Goal: Task Accomplishment & Management: Manage account settings

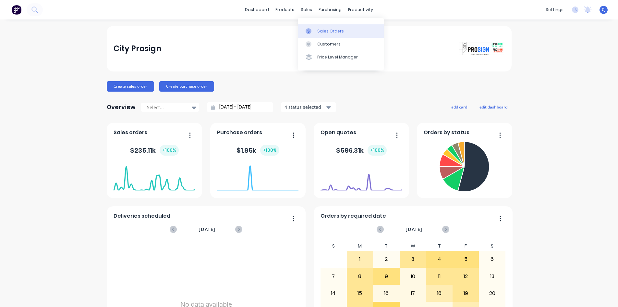
click at [313, 31] on div at bounding box center [311, 31] width 10 height 6
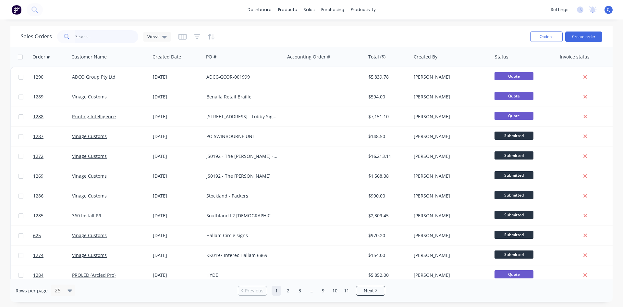
click at [79, 42] on input "text" at bounding box center [106, 36] width 63 height 13
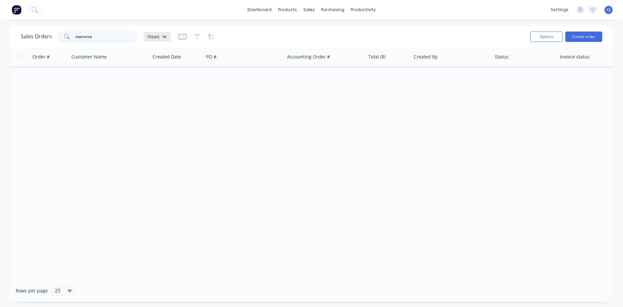
type input "manresa"
click at [169, 38] on div "Views" at bounding box center [156, 37] width 27 height 10
click at [158, 101] on button "Archive" at bounding box center [182, 104] width 74 height 7
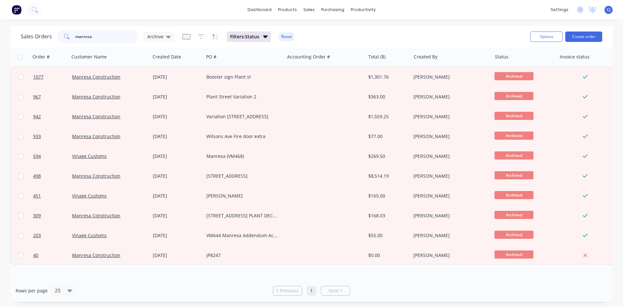
drag, startPoint x: 93, startPoint y: 37, endPoint x: 67, endPoint y: 34, distance: 26.4
click at [67, 34] on div "manresa" at bounding box center [97, 36] width 81 height 13
click at [579, 33] on button "Create order" at bounding box center [583, 36] width 37 height 10
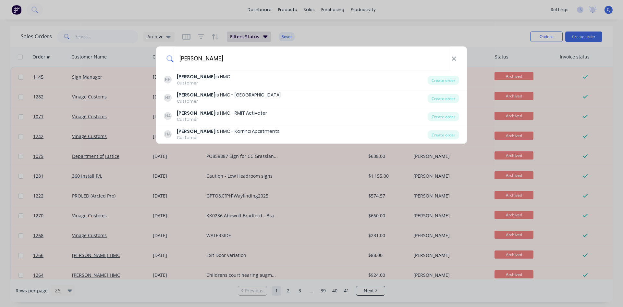
type input "[PERSON_NAME]"
click at [201, 76] on div "Harr is HMC" at bounding box center [204, 76] width 54 height 7
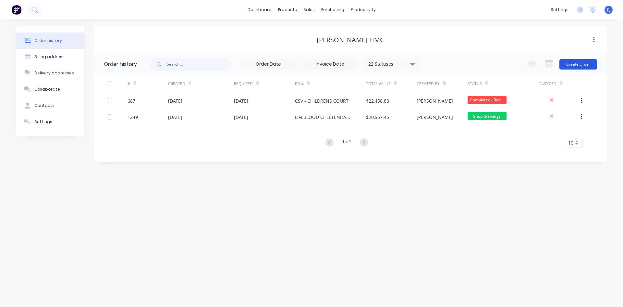
click at [585, 61] on button "Create Order" at bounding box center [579, 64] width 38 height 10
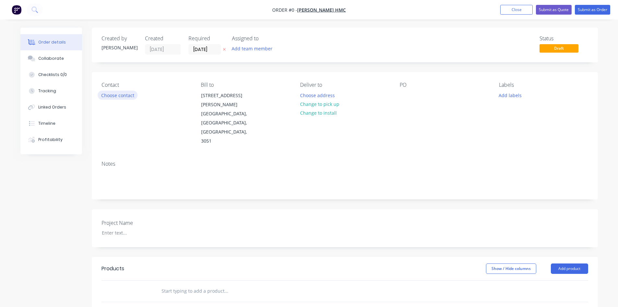
click at [133, 98] on button "Choose contact" at bounding box center [118, 95] width 40 height 9
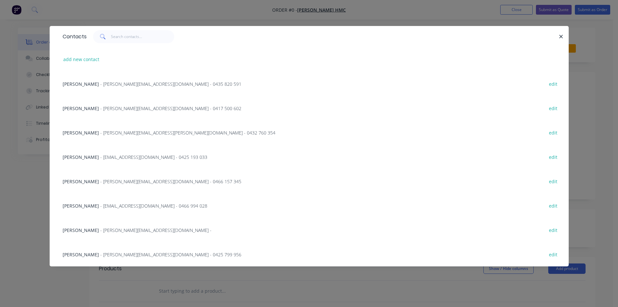
click at [104, 230] on span "- Christophert@harrishmc.com.au -" at bounding box center [155, 230] width 111 height 6
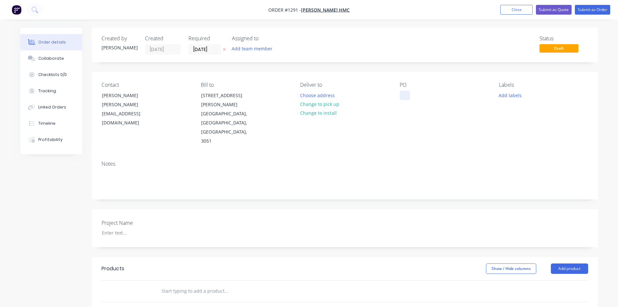
click at [402, 94] on div at bounding box center [405, 95] width 10 height 9
click at [437, 96] on div "Fire stair variatio 8" at bounding box center [425, 95] width 51 height 9
click at [398, 66] on div "Created by Casey Created 29/09/25 Required 29/09/25 Assigned to Add team member…" at bounding box center [345, 243] width 506 height 430
click at [172, 284] on input "text" at bounding box center [226, 290] width 130 height 13
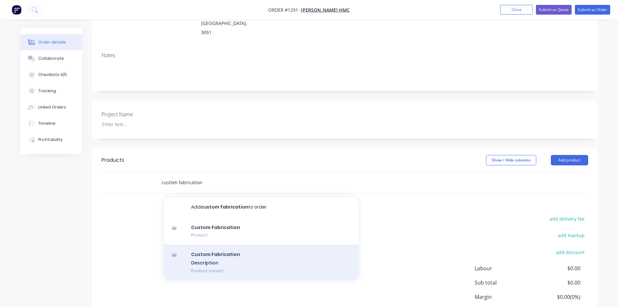
scroll to position [130, 0]
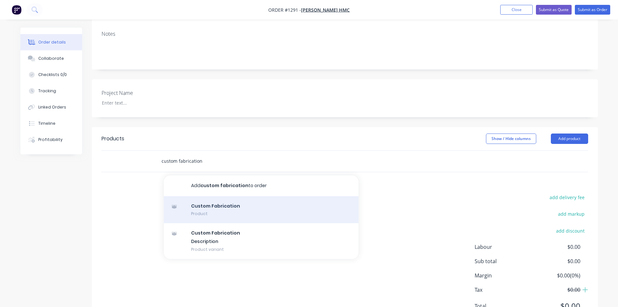
type input "custom fabrication"
click at [251, 196] on div "Custom Fabrication Product" at bounding box center [261, 209] width 195 height 27
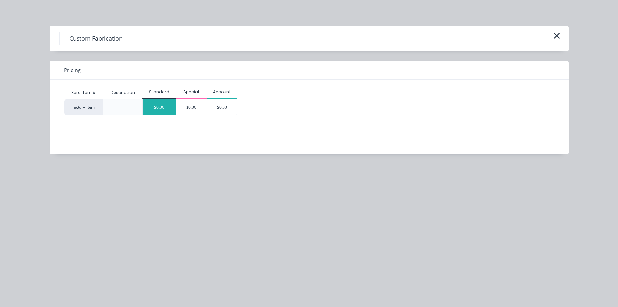
click at [168, 108] on div "$0.00" at bounding box center [159, 107] width 33 height 16
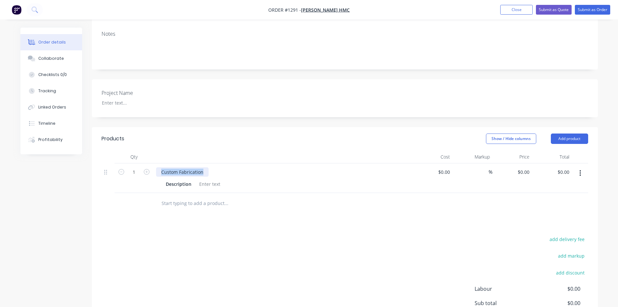
drag, startPoint x: 205, startPoint y: 144, endPoint x: 152, endPoint y: 144, distance: 53.6
click at [152, 163] on div "1 Custom Fabrication Description $0.00 $0.00 % $0.00 $0.00 $0.00 $0.00" at bounding box center [345, 178] width 487 height 30
paste div
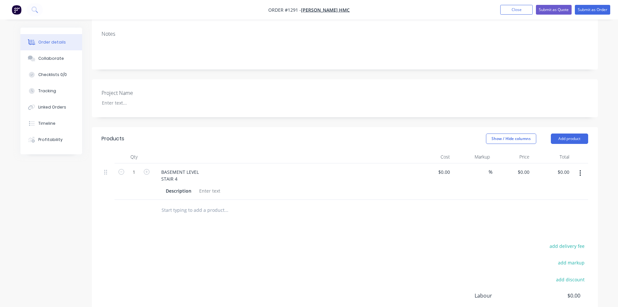
click at [170, 206] on div "Products Show / Hide columns Add product Qty Cost Markup Price Total 1 BASEMENT…" at bounding box center [345, 252] width 506 height 250
click at [210, 186] on div at bounding box center [210, 190] width 26 height 9
paste div
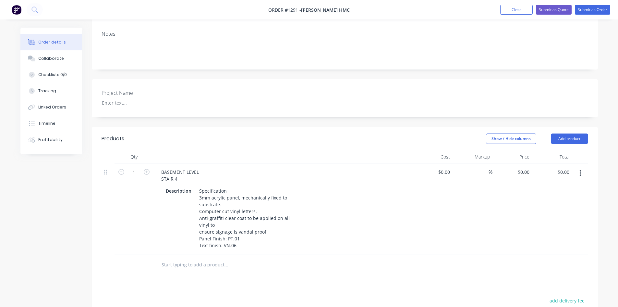
click at [210, 167] on div "BASEMENT LEVEL STAIR 4" at bounding box center [283, 175] width 254 height 16
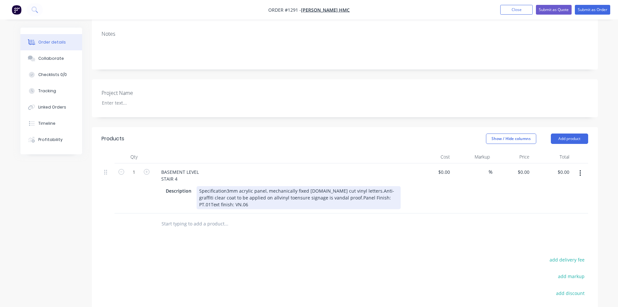
click at [225, 186] on div "Specification3mm acrylic panel, mechanically fixed tosubstrate.Computer cut vin…" at bounding box center [299, 197] width 204 height 23
drag, startPoint x: 225, startPoint y: 163, endPoint x: 186, endPoint y: 165, distance: 39.3
click at [186, 186] on div "Description Specification3mm acrylic panel, mechanically fixed tosubstrate.Comp…" at bounding box center [282, 197] width 238 height 23
click at [284, 186] on div "3mm acrylic panel, mechanically fixed tosubstrate.Computer cut vinyl letters.An…" at bounding box center [299, 197] width 204 height 23
click at [305, 186] on div "3mm acrylic panel, mechanically fixed to substrate.Computer cut vinyl letters.A…" at bounding box center [299, 197] width 204 height 23
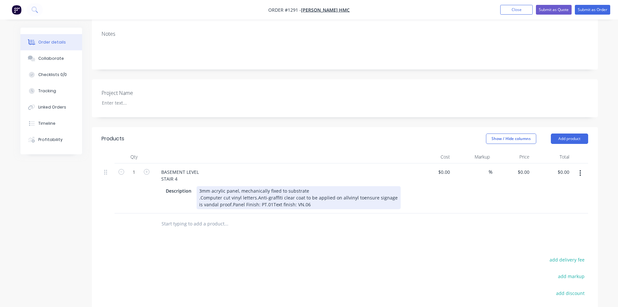
click at [257, 186] on div "3mm acrylic panel, mechanically fixed to substrate .Computer cut vinyl letters.…" at bounding box center [299, 197] width 204 height 23
click at [255, 186] on div "3mm acrylic panel, mechanically fixed to substrate .Computer cut vinyl letters.…" at bounding box center [299, 197] width 204 height 23
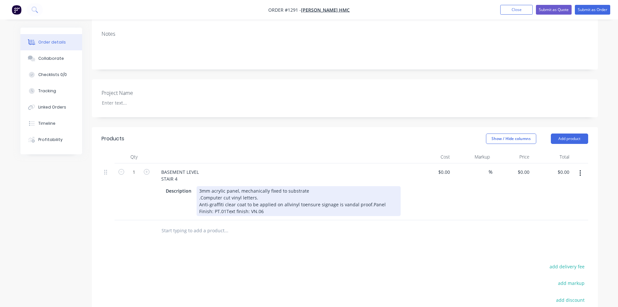
click at [286, 186] on div "3mm acrylic panel, mechanically fixed to substrate .Computer cut vinyl letters.…" at bounding box center [299, 201] width 204 height 30
click at [213, 186] on div "3mm acrylic panel, mechanically fixed to substrate .Computer cut vinyl letters.…" at bounding box center [280, 201] width 167 height 30
click at [281, 186] on div "3mm acrylic panel, mechanically fixed to substrate .Computer cut vinyl letters.…" at bounding box center [280, 201] width 167 height 30
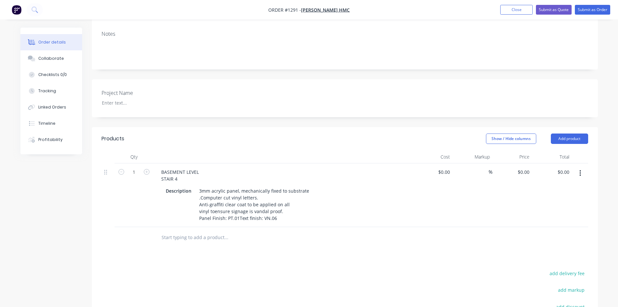
drag, startPoint x: 298, startPoint y: 216, endPoint x: 295, endPoint y: 212, distance: 4.6
click at [298, 231] on div at bounding box center [253, 237] width 195 height 13
click at [526, 167] on input "0" at bounding box center [524, 171] width 15 height 9
paste input "79.13"
type input "$79.13"
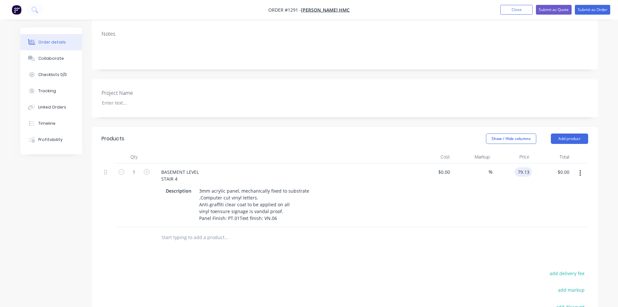
type input "$79.13"
click at [541, 199] on div "$79.13 $79.13" at bounding box center [552, 195] width 40 height 64
click at [578, 167] on button "button" at bounding box center [580, 173] width 15 height 12
click at [541, 198] on div "Duplicate" at bounding box center [558, 202] width 50 height 9
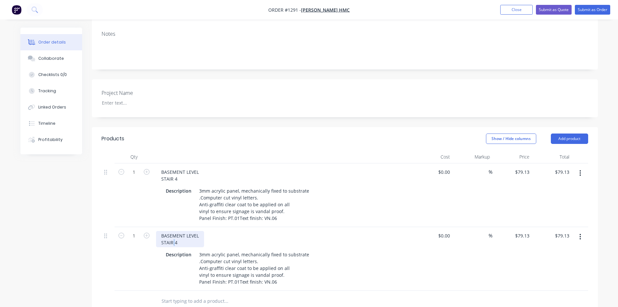
drag, startPoint x: 175, startPoint y: 219, endPoint x: 181, endPoint y: 218, distance: 5.9
click at [172, 231] on div "BASEMENT LEVEL STAIR 4" at bounding box center [180, 239] width 48 height 16
drag, startPoint x: 181, startPoint y: 218, endPoint x: 143, endPoint y: 203, distance: 41.1
click at [143, 227] on div "1 BASEMENT LEVEL STAIR 4 Description 3mm acrylic panel, mechanically fixed to s…" at bounding box center [345, 259] width 487 height 64
paste div
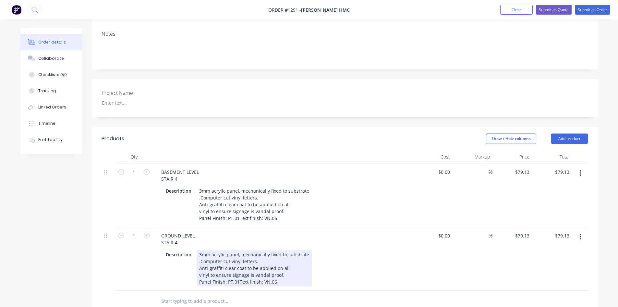
click at [276, 255] on div "3mm acrylic panel, mechanically fixed to substrate .Computer cut vinyl letters.…" at bounding box center [254, 268] width 115 height 37
click at [277, 255] on div "3mm acrylic panel, mechanically fixed to substrate .Computer cut vinyl letters.…" at bounding box center [254, 268] width 115 height 37
click at [207, 267] on div "3mm acrylic panel, mechanically fixed to substrate .Computer cut vinyl letters.…" at bounding box center [254, 275] width 115 height 50
click at [206, 268] on div "3mm acrylic panel, mechanically fixed to substrate .Computer cut vinyl letters.…" at bounding box center [254, 275] width 115 height 50
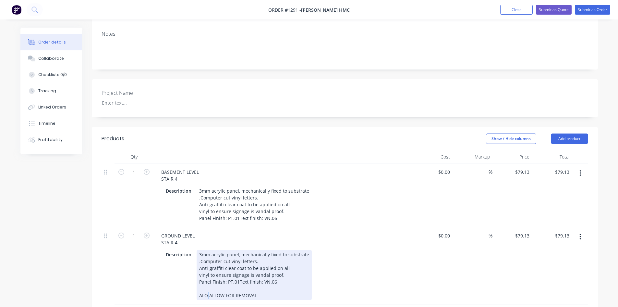
click at [206, 268] on div "3mm acrylic panel, mechanically fixed to substrate .Computer cut vinyl letters.…" at bounding box center [254, 275] width 115 height 50
click at [200, 269] on div "3mm acrylic panel, mechanically fixed to substrate .Computer cut vinyl letters.…" at bounding box center [254, 275] width 115 height 50
click at [204, 267] on div "3mm acrylic panel, mechanically fixed to substrate .Computer cut vinyl letters.…" at bounding box center [254, 275] width 115 height 50
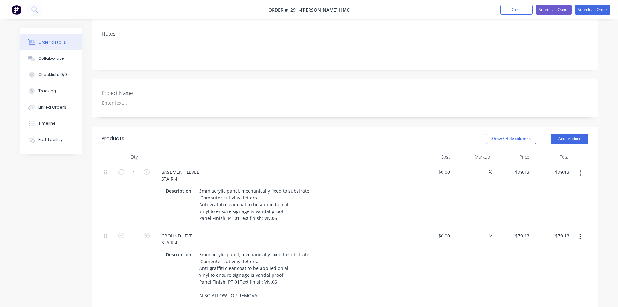
click at [583, 231] on button "button" at bounding box center [580, 237] width 15 height 12
click at [544, 262] on div "Duplicate" at bounding box center [558, 266] width 50 height 9
drag, startPoint x: 175, startPoint y: 293, endPoint x: 145, endPoint y: 284, distance: 31.6
paste div
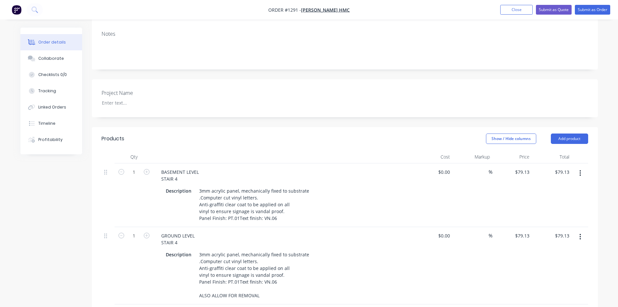
click at [216, 306] on div "GROUND LEVELSTAIR 5A4" at bounding box center [189, 312] width 66 height 9
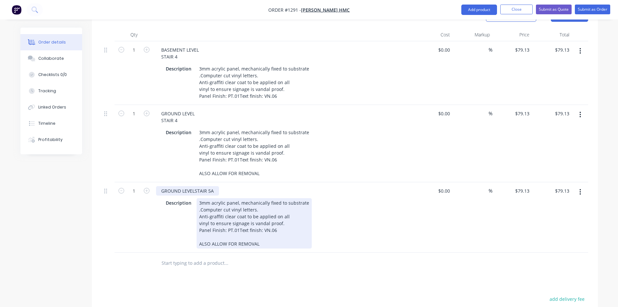
scroll to position [260, 0]
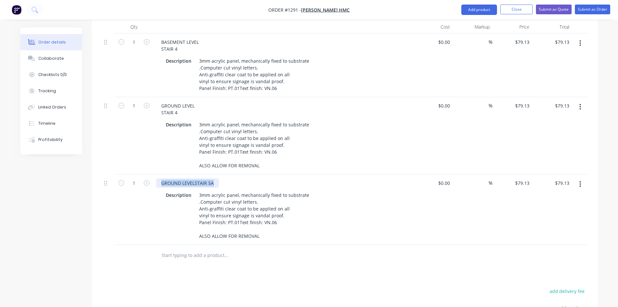
drag, startPoint x: 215, startPoint y: 156, endPoint x: 151, endPoint y: 159, distance: 64.0
click at [151, 174] on div "1 GROUND LEVELSTAIR 5A Description 3mm acrylic panel, mechanically fixed to sub…" at bounding box center [345, 209] width 487 height 70
click at [178, 178] on div "LEVEL 1STAIR 4" at bounding box center [177, 182] width 43 height 9
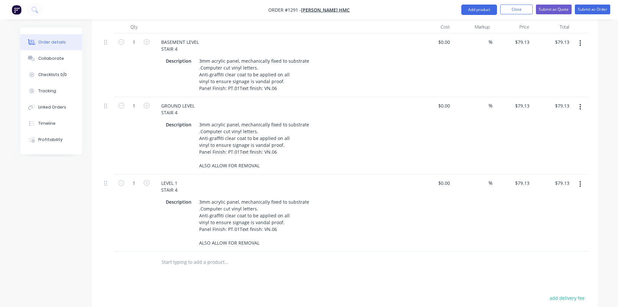
click at [581, 181] on icon "button" at bounding box center [580, 184] width 1 height 6
click at [550, 209] on div "Duplicate" at bounding box center [558, 213] width 50 height 9
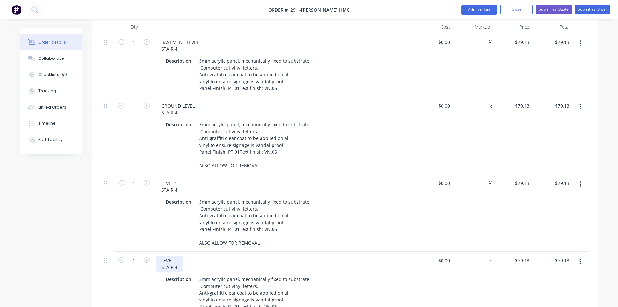
click at [179, 255] on div "LEVEL 1 STAIR 4" at bounding box center [169, 263] width 27 height 16
click at [579, 255] on button "button" at bounding box center [580, 261] width 15 height 12
click at [553, 287] on div "Duplicate" at bounding box center [558, 291] width 50 height 9
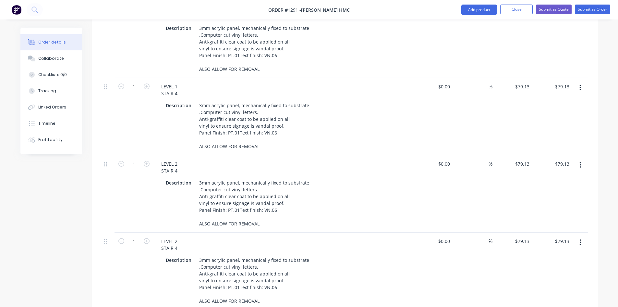
scroll to position [357, 0]
drag, startPoint x: 178, startPoint y: 212, endPoint x: 146, endPoint y: 213, distance: 31.8
click at [146, 231] on div "1 LEVEL 2 STAIR 4 Description 3mm acrylic panel, mechanically fixed to substrat…" at bounding box center [345, 269] width 487 height 77
paste div
drag, startPoint x: 261, startPoint y: 274, endPoint x: 189, endPoint y: 273, distance: 71.4
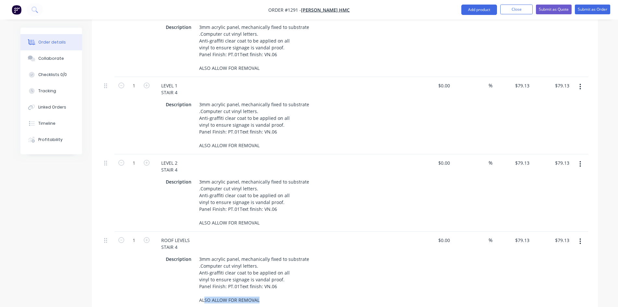
click at [189, 273] on div "Description 3mm acrylic panel, mechanically fixed to substrate .Computer cut vi…" at bounding box center [282, 279] width 238 height 50
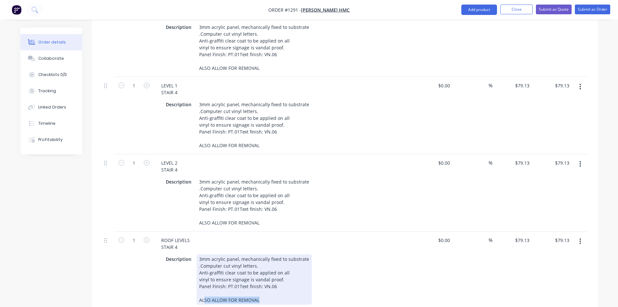
click at [264, 273] on div "3mm acrylic panel, mechanically fixed to substrate .Computer cut vinyl letters.…" at bounding box center [254, 279] width 115 height 50
drag, startPoint x: 259, startPoint y: 272, endPoint x: 201, endPoint y: 274, distance: 58.2
click at [201, 274] on div "3mm acrylic panel, mechanically fixed to substrate .Computer cut vinyl letters.…" at bounding box center [254, 279] width 115 height 50
click at [377, 259] on div "Description 3mm acrylic panel, mechanically fixed to substrate .Computer cut vi…" at bounding box center [282, 272] width 238 height 37
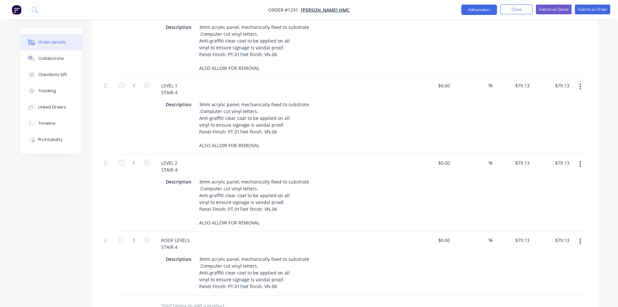
click at [580, 238] on icon "button" at bounding box center [581, 241] width 2 height 7
drag, startPoint x: 554, startPoint y: 241, endPoint x: 340, endPoint y: 206, distance: 217.7
click at [554, 267] on div "Duplicate" at bounding box center [558, 271] width 50 height 9
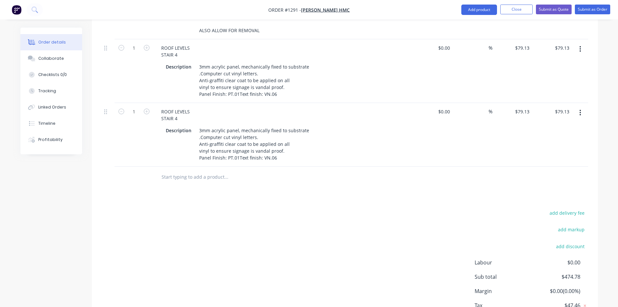
scroll to position [552, 0]
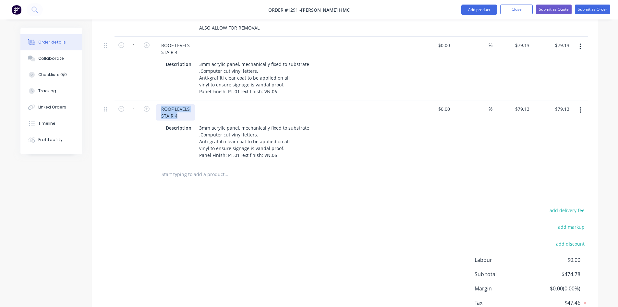
drag, startPoint x: 178, startPoint y: 90, endPoint x: 162, endPoint y: 81, distance: 18.0
click at [162, 104] on div "ROOF LEVELS STAIR 4" at bounding box center [175, 112] width 39 height 16
paste div
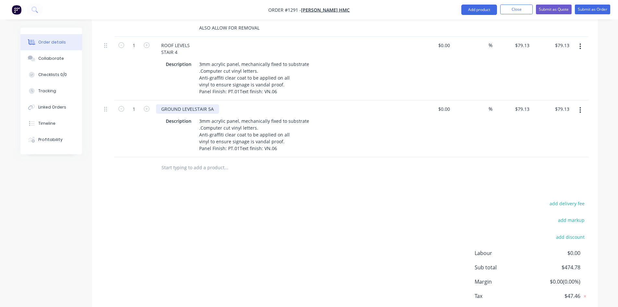
click at [195, 104] on div "GROUND LEVELSTAIR 5A" at bounding box center [187, 108] width 63 height 9
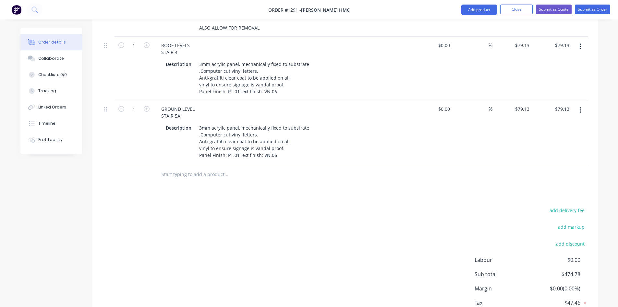
drag, startPoint x: 579, startPoint y: 80, endPoint x: 578, endPoint y: 83, distance: 3.6
click at [579, 104] on button "button" at bounding box center [580, 110] width 15 height 12
click at [549, 135] on div "Duplicate" at bounding box center [558, 139] width 50 height 9
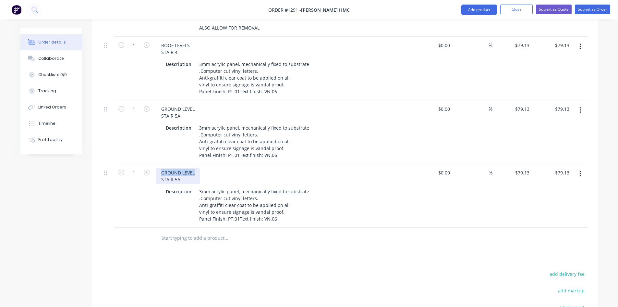
drag, startPoint x: 197, startPoint y: 146, endPoint x: 159, endPoint y: 144, distance: 37.7
click at [159, 168] on div "GROUND LEVEL STAIR 5A" at bounding box center [178, 176] width 44 height 16
click at [584, 168] on button "button" at bounding box center [580, 174] width 15 height 12
click at [551, 199] on div "Duplicate" at bounding box center [558, 203] width 50 height 9
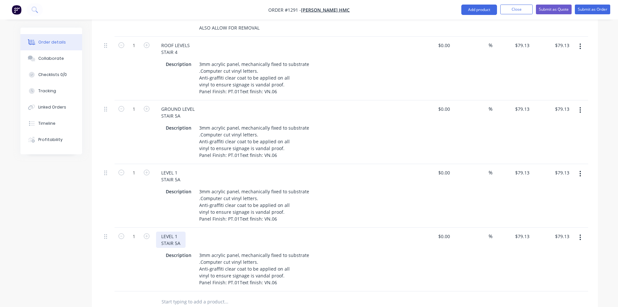
click at [179, 231] on div "LEVEL 1 STAIR 5A" at bounding box center [171, 239] width 30 height 16
click at [584, 231] on button "button" at bounding box center [580, 237] width 15 height 12
click at [556, 263] on div "Duplicate" at bounding box center [558, 267] width 50 height 9
drag, startPoint x: 181, startPoint y: 281, endPoint x: 143, endPoint y: 274, distance: 39.0
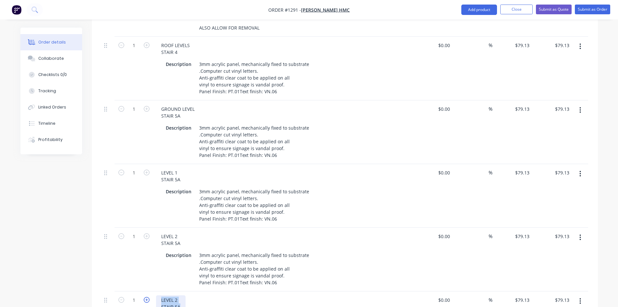
paste div
click at [198, 295] on div "BASEMENT LEVELSTAIR 6A" at bounding box center [189, 299] width 67 height 9
click at [583, 295] on button "button" at bounding box center [580, 301] width 15 height 12
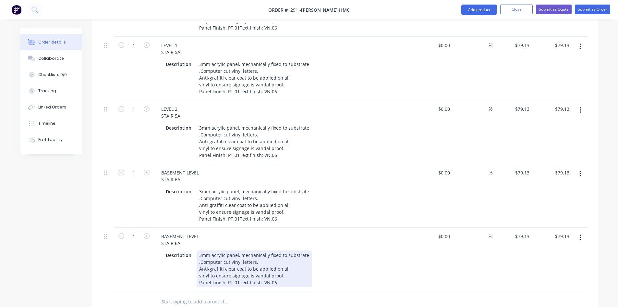
scroll to position [714, 0]
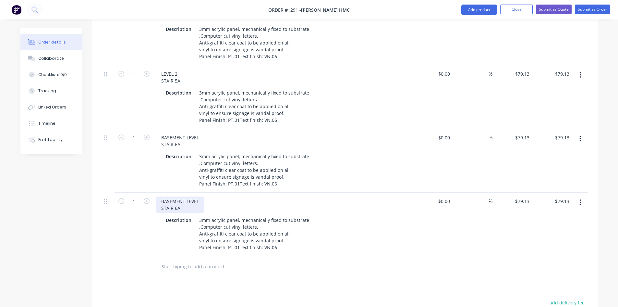
click at [171, 196] on div "BASEMENT LEVEL STAIR 6A" at bounding box center [180, 204] width 48 height 16
click at [583, 196] on button "button" at bounding box center [580, 202] width 15 height 12
click at [549, 228] on div "Duplicate" at bounding box center [558, 232] width 50 height 9
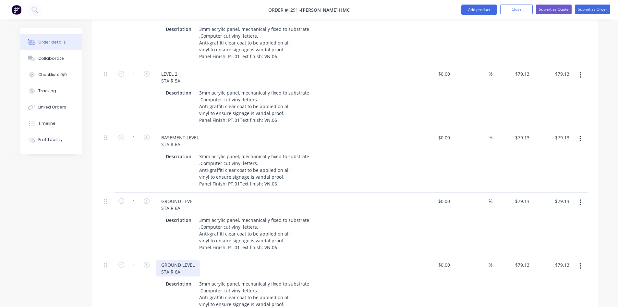
click at [178, 260] on div "GROUND LEVEL STAIR 6A" at bounding box center [178, 268] width 44 height 16
click at [185, 260] on div "LEVEL 1 LEVEL STAIR 6A" at bounding box center [176, 268] width 40 height 16
click at [581, 262] on icon "button" at bounding box center [581, 265] width 2 height 7
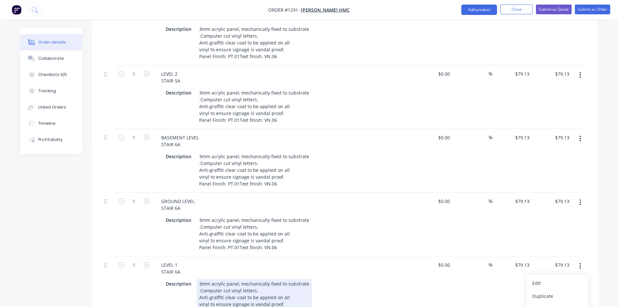
drag, startPoint x: 553, startPoint y: 264, endPoint x: 285, endPoint y: 282, distance: 269.0
click at [553, 291] on div "Duplicate" at bounding box center [558, 295] width 50 height 9
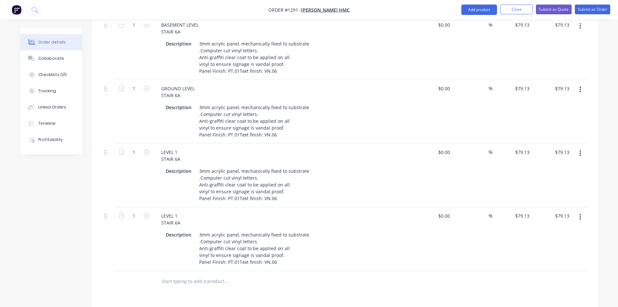
scroll to position [844, 0]
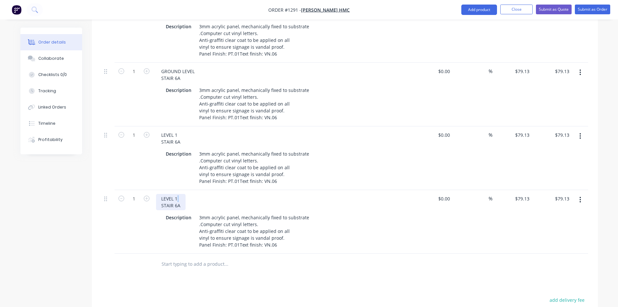
drag, startPoint x: 176, startPoint y: 172, endPoint x: 181, endPoint y: 171, distance: 5.2
click at [181, 194] on div "LEVEL 1 STAIR 6A" at bounding box center [171, 202] width 30 height 16
click at [581, 194] on button "button" at bounding box center [580, 200] width 15 height 12
click at [201, 257] on input "text" at bounding box center [226, 263] width 130 height 13
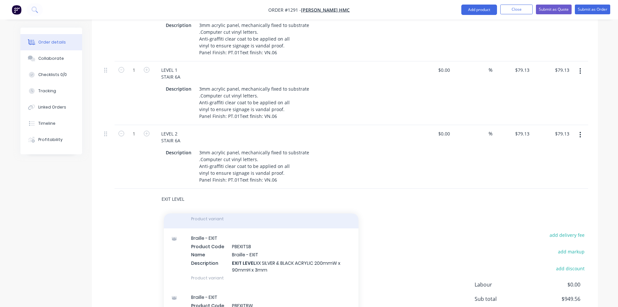
scroll to position [97, 0]
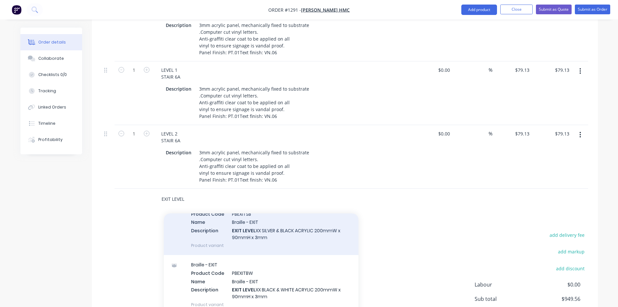
type input "EXIT LEVEL"
click at [232, 209] on div "Braille - EXIT Product Code PBEXITSB Name Braille - EXIT Description EXIT LEVEL…" at bounding box center [261, 225] width 195 height 59
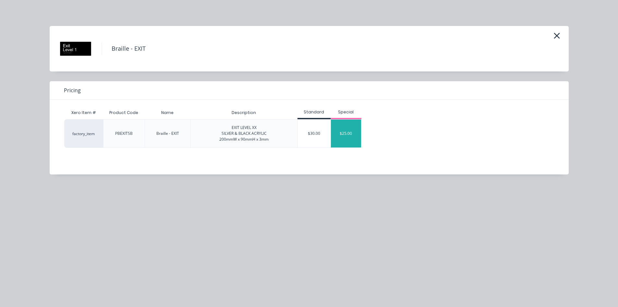
click at [341, 128] on div "$25.00" at bounding box center [346, 133] width 31 height 28
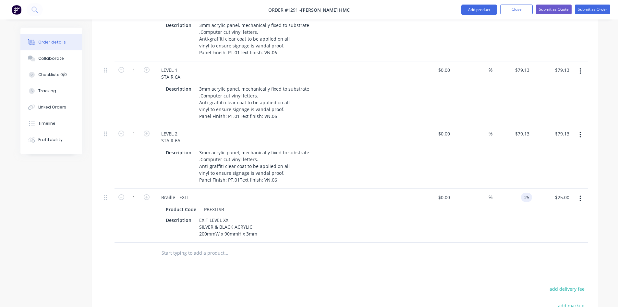
click at [523, 192] on div "25 25" at bounding box center [526, 196] width 11 height 9
type input "$30.00"
click at [494, 189] on div "$30.00 $30.00" at bounding box center [513, 216] width 40 height 54
click at [149, 194] on icon "button" at bounding box center [147, 197] width 6 height 6
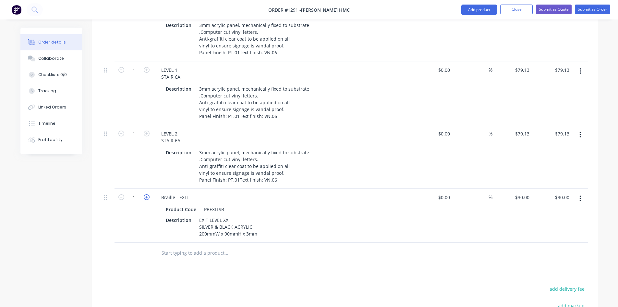
type input "2"
type input "$60.00"
click at [149, 194] on icon "button" at bounding box center [147, 197] width 6 height 6
type input "3"
type input "$90.00"
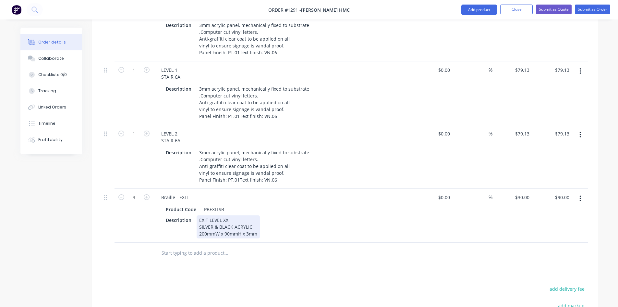
click at [257, 215] on div "EXIT LEVEL XX SILVER & BLACK ACRYLIC 200mmW x 90mmH x 3mm" at bounding box center [228, 226] width 63 height 23
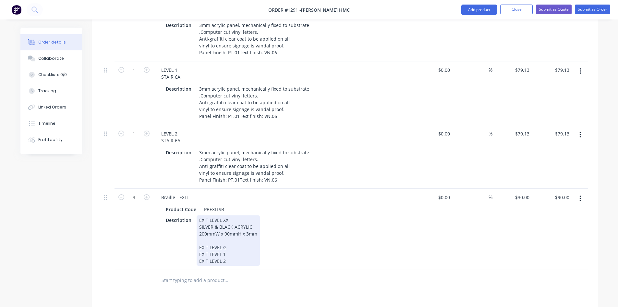
click at [200, 220] on div "EXIT LEVEL XX SILVER & BLACK ACRYLIC 200mmW x 90mmH x 3mm EXIT LEVEL G EXIT LEV…" at bounding box center [228, 240] width 63 height 50
click at [198, 225] on div "EXIT LEVEL XX SILVER & BLACK ACRYLIC 200mmW x 90mmH x 3mm X1 EXIT LEVEL G EXIT …" at bounding box center [228, 240] width 63 height 50
click at [199, 232] on div "EXIT LEVEL XX SILVER & BLACK ACRYLIC 200mmW x 90mmH x 3mm X1 EXIT LEVEL G X1 EX…" at bounding box center [228, 240] width 63 height 50
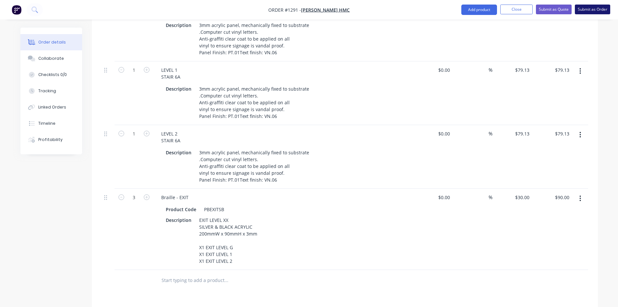
click at [593, 9] on button "Submit as Order" at bounding box center [592, 10] width 35 height 10
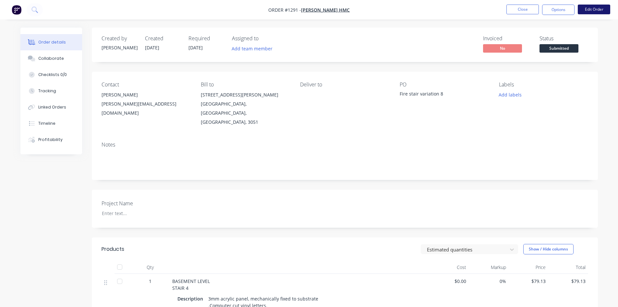
click at [590, 5] on button "Edit Order" at bounding box center [594, 10] width 32 height 10
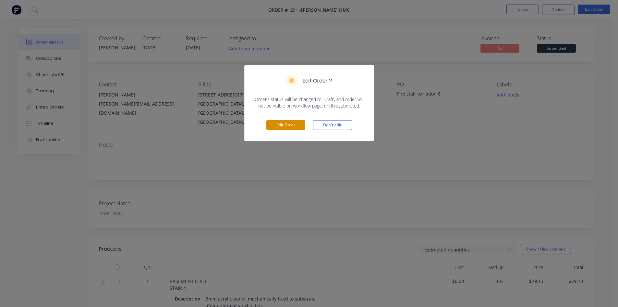
click at [276, 123] on button "Edit Order" at bounding box center [286, 125] width 39 height 10
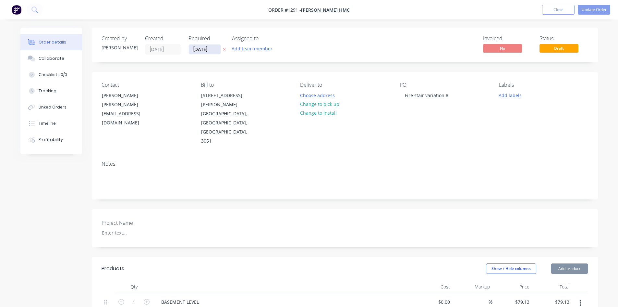
click at [200, 49] on input "29/09/25" at bounding box center [205, 49] width 32 height 10
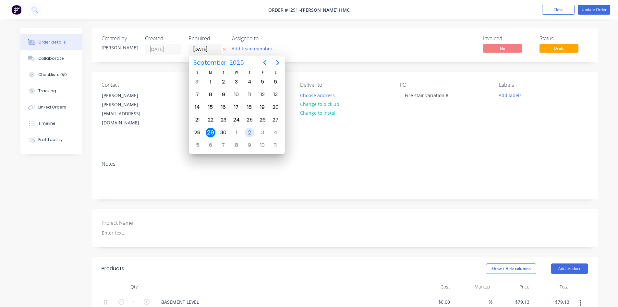
click at [244, 133] on div "2" at bounding box center [249, 132] width 13 height 12
type input "02/10/25"
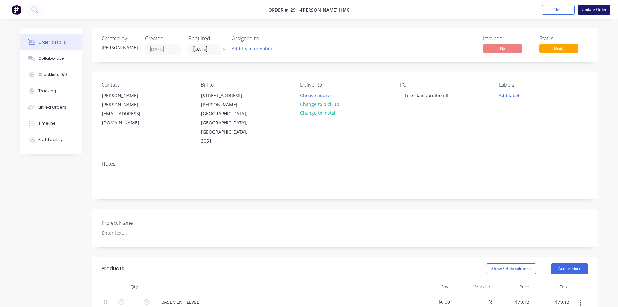
click at [594, 12] on button "Update Order" at bounding box center [594, 10] width 32 height 10
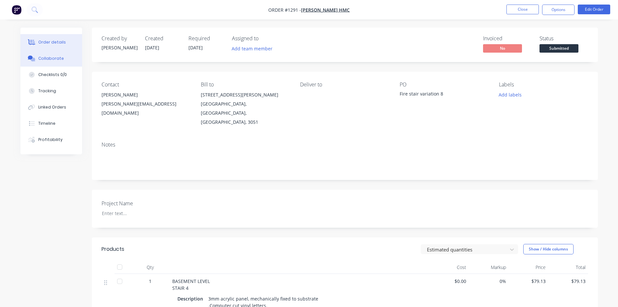
click at [38, 63] on button "Collaborate" at bounding box center [51, 58] width 62 height 16
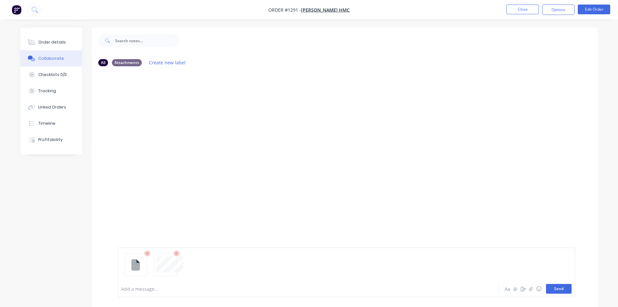
click at [564, 293] on button "Send" at bounding box center [559, 289] width 26 height 10
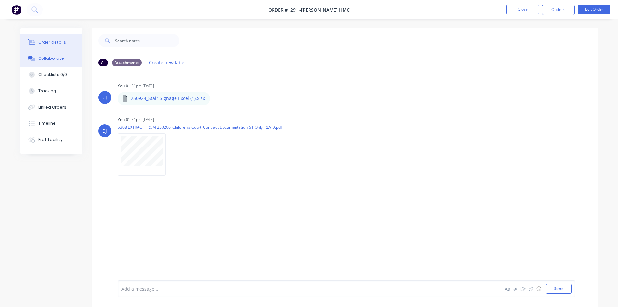
click at [44, 42] on div "Order details" at bounding box center [52, 42] width 28 height 6
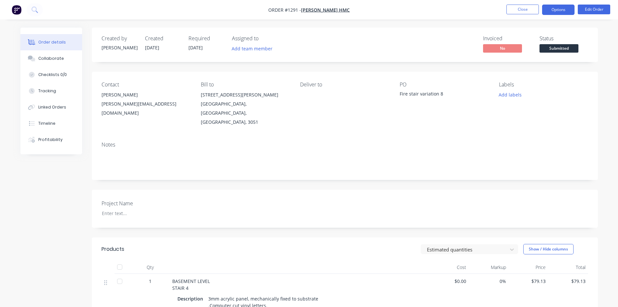
click at [557, 10] on button "Options" at bounding box center [558, 10] width 32 height 10
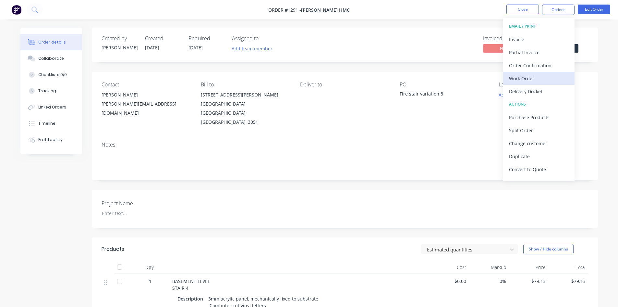
click at [536, 76] on div "Work Order" at bounding box center [539, 78] width 60 height 9
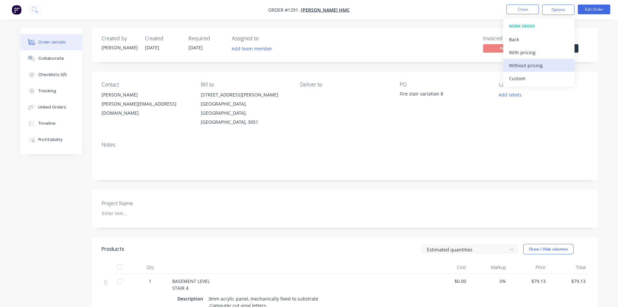
click at [534, 66] on div "Without pricing" at bounding box center [539, 65] width 60 height 9
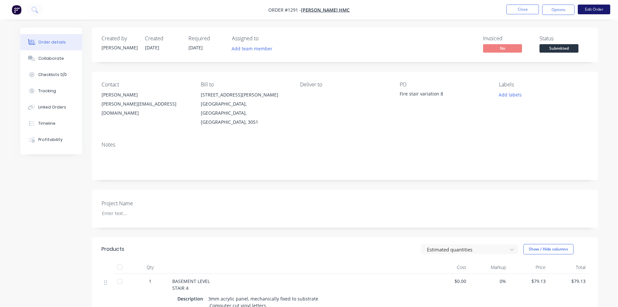
click at [590, 8] on button "Edit Order" at bounding box center [594, 10] width 32 height 10
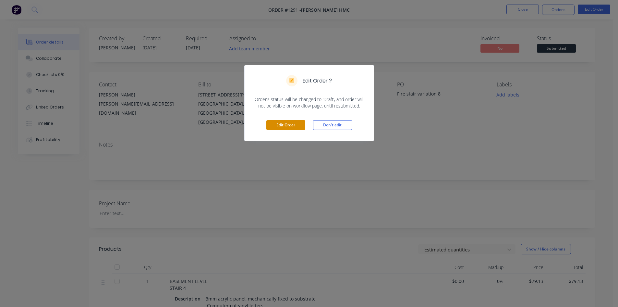
click at [283, 126] on button "Edit Order" at bounding box center [286, 125] width 39 height 10
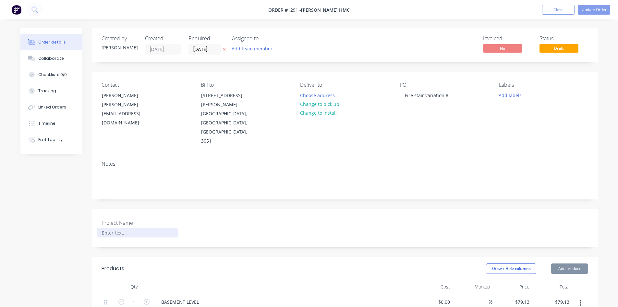
click at [119, 228] on div at bounding box center [137, 232] width 81 height 9
click at [111, 228] on div "cildrens court" at bounding box center [137, 232] width 81 height 9
click at [404, 93] on div "Fire stair variation 8" at bounding box center [427, 95] width 54 height 9
click at [594, 10] on button "Update Order" at bounding box center [594, 10] width 32 height 10
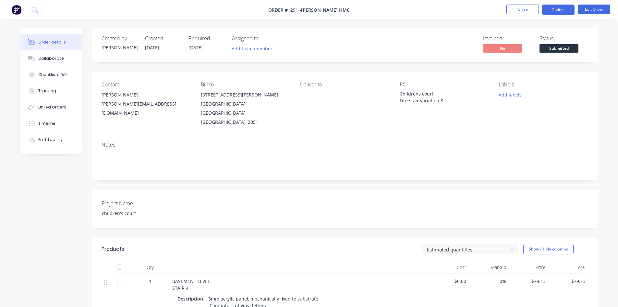
click at [561, 12] on button "Options" at bounding box center [558, 10] width 32 height 10
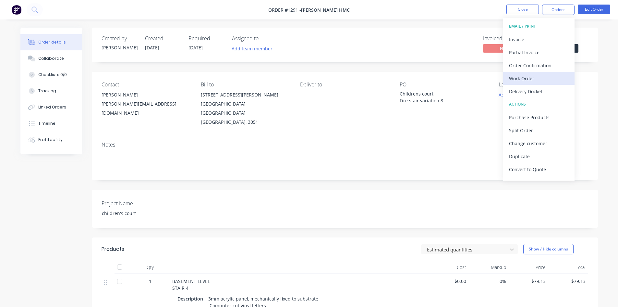
click at [526, 79] on div "Work Order" at bounding box center [539, 78] width 60 height 9
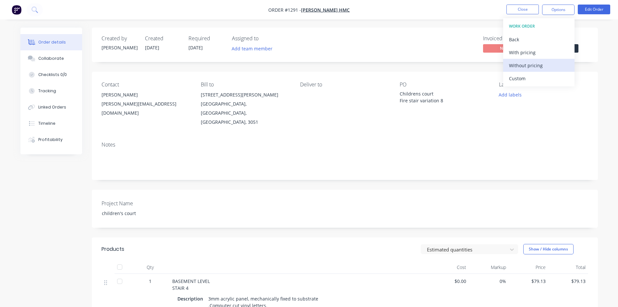
click at [529, 60] on button "Without pricing" at bounding box center [538, 65] width 71 height 13
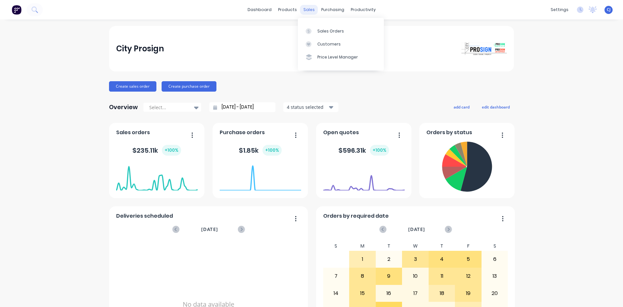
click at [304, 8] on div "sales" at bounding box center [309, 10] width 18 height 10
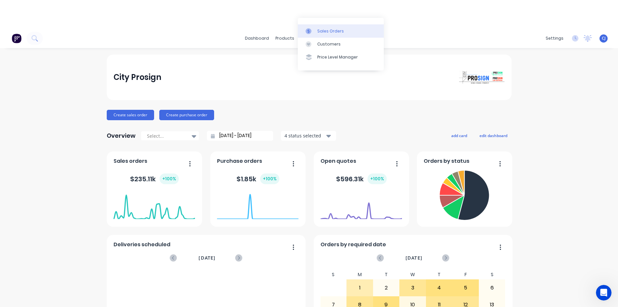
click at [314, 28] on link "Sales Orders" at bounding box center [341, 30] width 86 height 13
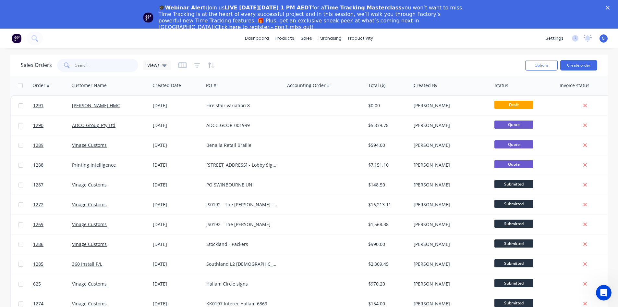
click at [104, 69] on input "text" at bounding box center [106, 65] width 63 height 13
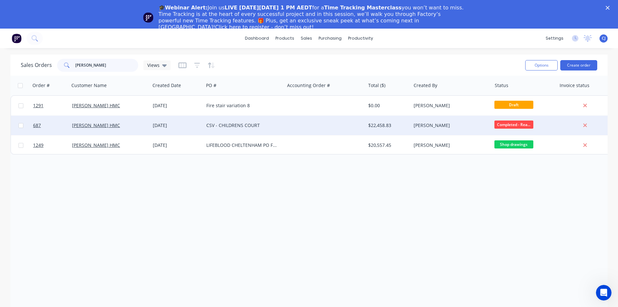
type input "[PERSON_NAME]"
click at [234, 125] on div "CSV - CHILDRENS COURT" at bounding box center [242, 125] width 72 height 6
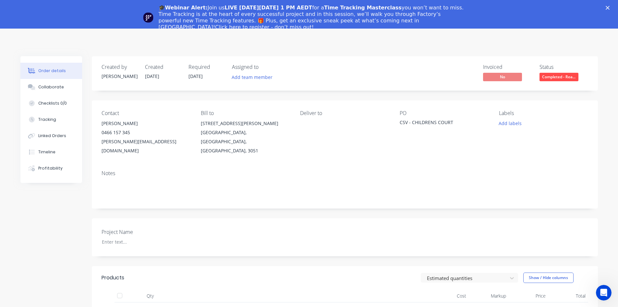
click at [610, 7] on icon "Close" at bounding box center [608, 8] width 4 height 4
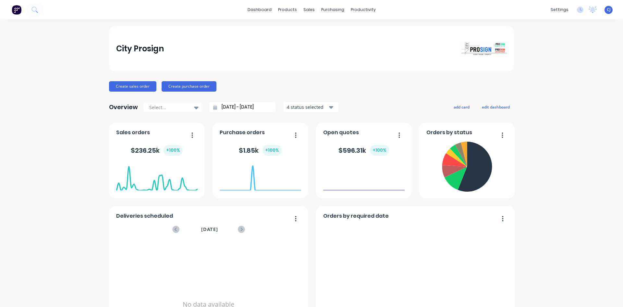
click at [306, 8] on div "sales" at bounding box center [309, 10] width 18 height 10
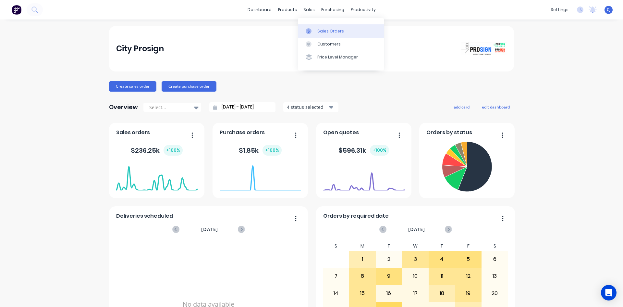
click at [305, 35] on link "Sales Orders" at bounding box center [341, 30] width 86 height 13
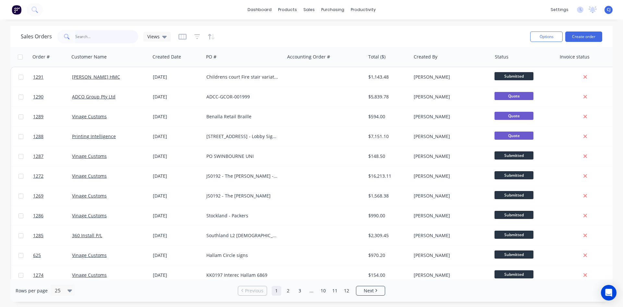
click at [122, 42] on input "text" at bounding box center [106, 36] width 63 height 13
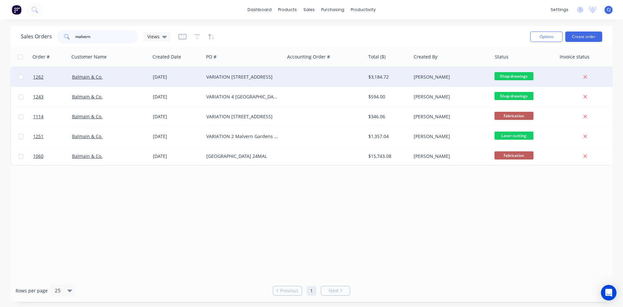
type input "malvern"
click at [205, 71] on div "VARIATION [STREET_ADDRESS]" at bounding box center [244, 76] width 81 height 19
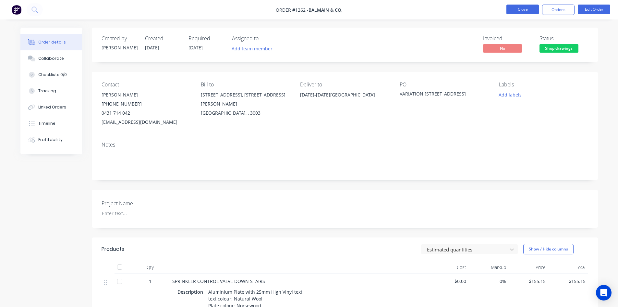
click at [520, 7] on button "Close" at bounding box center [523, 10] width 32 height 10
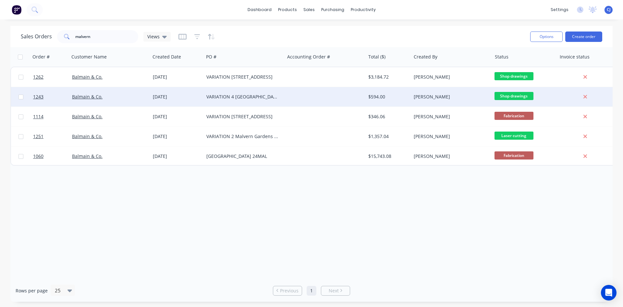
click at [242, 95] on div "VARIATION 4 Malvern Gardens - Engraved Signs" at bounding box center [242, 96] width 72 height 6
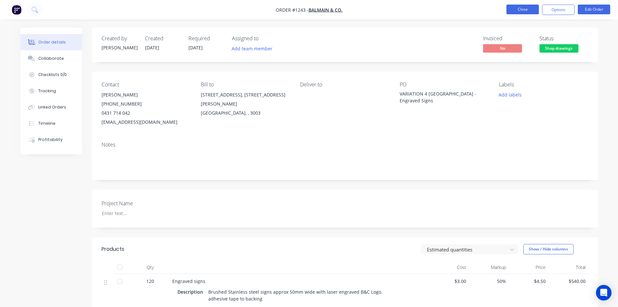
click at [526, 12] on button "Close" at bounding box center [523, 10] width 32 height 10
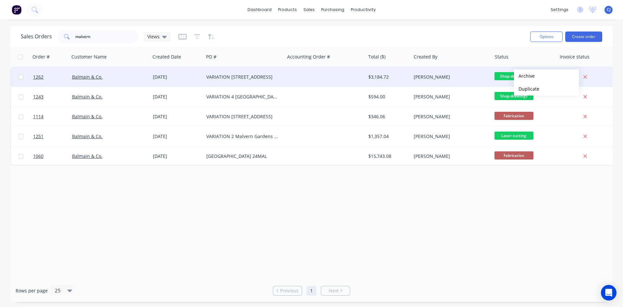
click at [482, 82] on div "[PERSON_NAME]" at bounding box center [451, 76] width 81 height 19
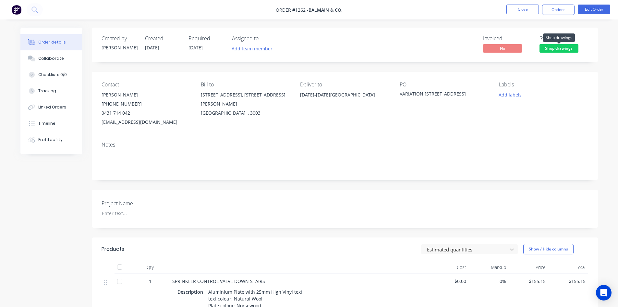
click at [552, 49] on span "Shop drawings" at bounding box center [559, 48] width 39 height 8
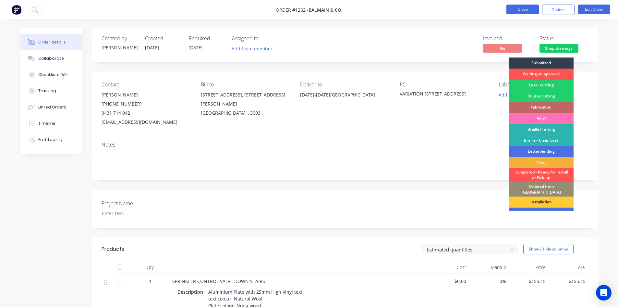
click at [515, 13] on button "Close" at bounding box center [523, 10] width 32 height 10
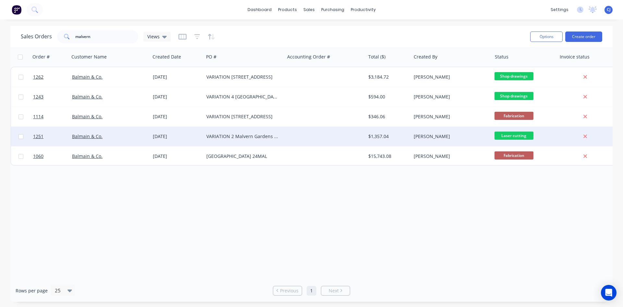
click at [279, 132] on div "VARIATION 2 Malvern Gardens - removal & additional signs" at bounding box center [244, 136] width 81 height 19
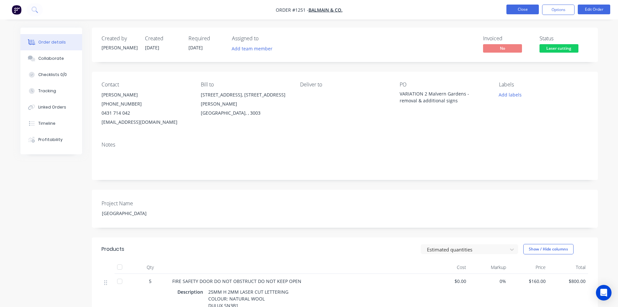
click at [527, 10] on button "Close" at bounding box center [523, 10] width 32 height 10
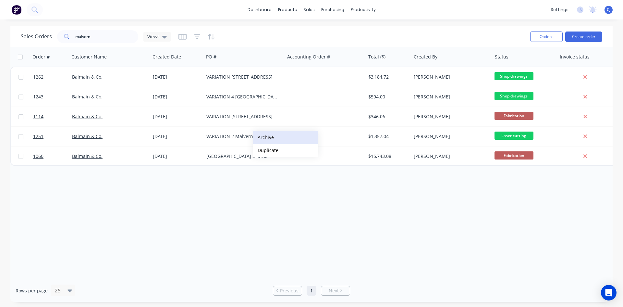
click at [265, 137] on button "Archive" at bounding box center [285, 137] width 65 height 13
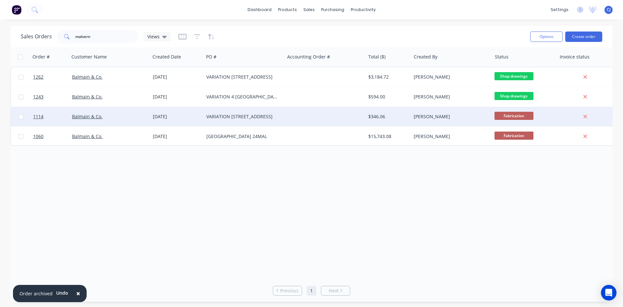
click at [263, 119] on div "VARIATION 1 Malvern gardens" at bounding box center [242, 116] width 72 height 6
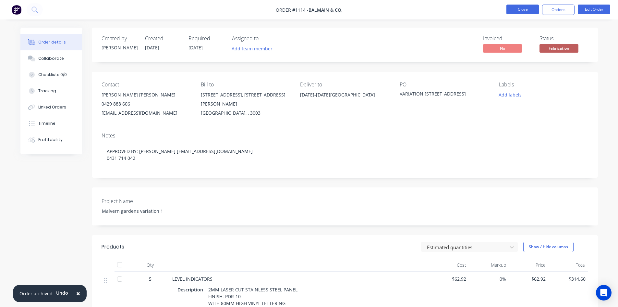
click at [527, 7] on button "Close" at bounding box center [523, 10] width 32 height 10
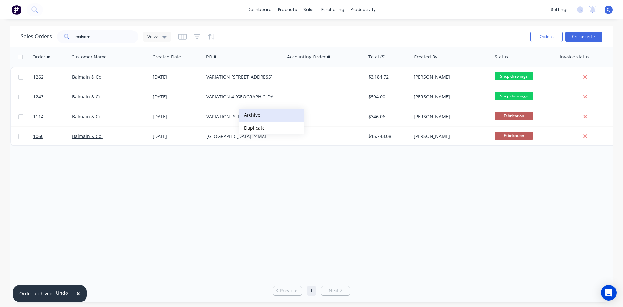
click at [255, 117] on button "Archive" at bounding box center [272, 114] width 65 height 13
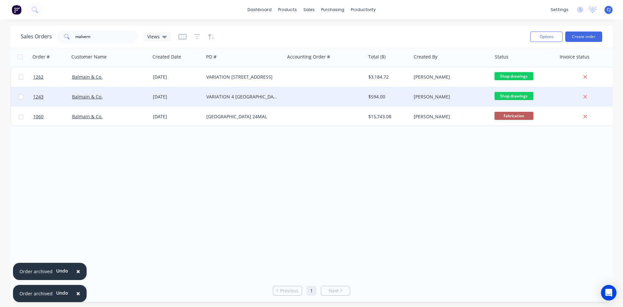
click at [255, 100] on div "VARIATION 4 Malvern Gardens - Engraved Signs" at bounding box center [244, 96] width 81 height 19
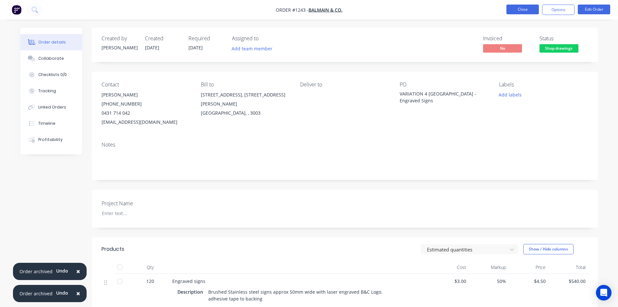
click at [522, 10] on button "Close" at bounding box center [523, 10] width 32 height 10
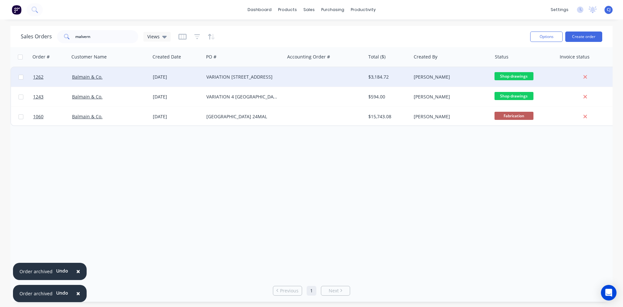
click at [255, 79] on div "VARIATION [STREET_ADDRESS]" at bounding box center [242, 77] width 72 height 6
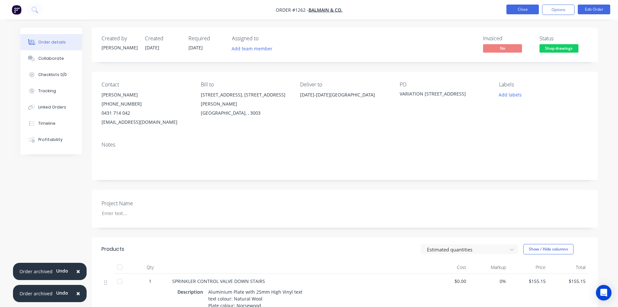
click at [528, 11] on button "Close" at bounding box center [523, 10] width 32 height 10
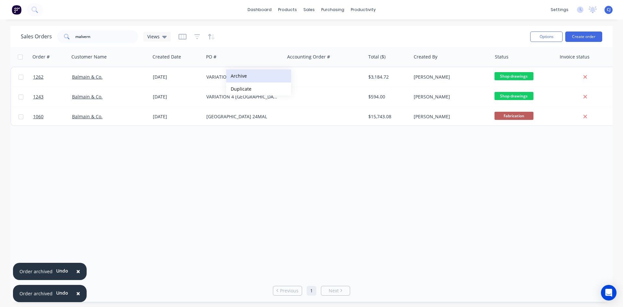
click at [244, 76] on button "Archive" at bounding box center [258, 75] width 65 height 13
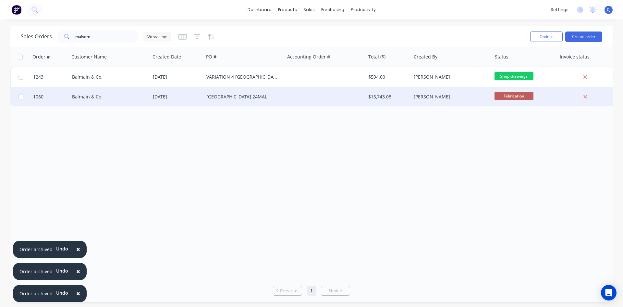
click at [251, 94] on div "Malvern Gardens 24MAL" at bounding box center [242, 96] width 72 height 6
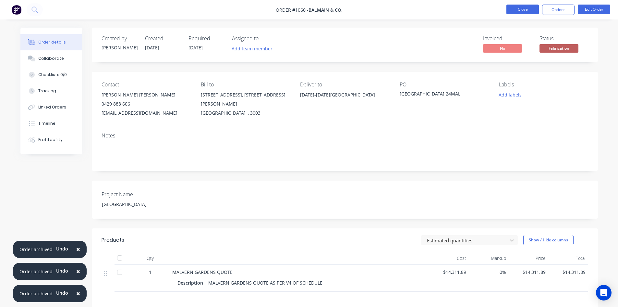
click at [527, 11] on button "Close" at bounding box center [523, 10] width 32 height 10
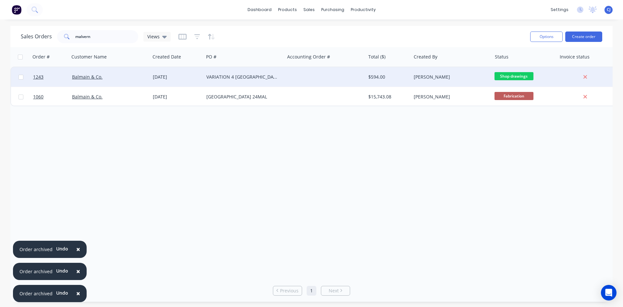
click at [281, 83] on div "VARIATION 4 Malvern Gardens - Engraved Signs" at bounding box center [244, 76] width 81 height 19
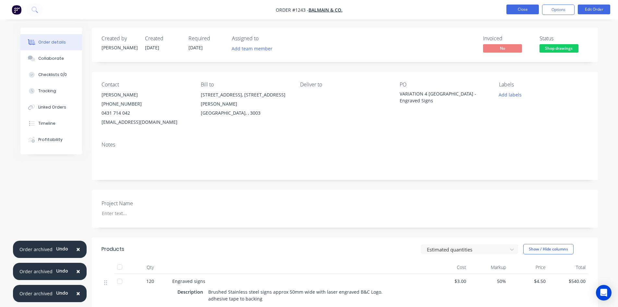
click at [519, 7] on button "Close" at bounding box center [523, 10] width 32 height 10
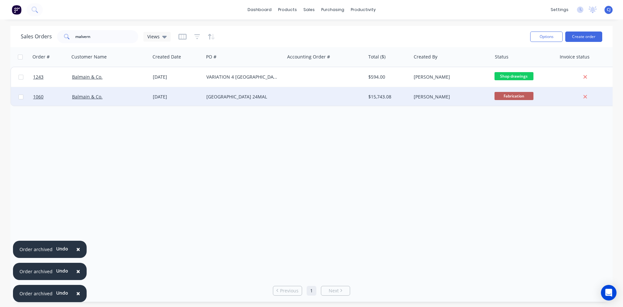
click at [236, 100] on div "Malvern Gardens 24MAL" at bounding box center [244, 96] width 81 height 19
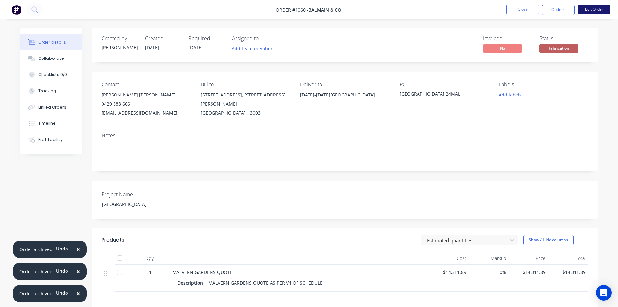
click at [588, 9] on button "Edit Order" at bounding box center [594, 10] width 32 height 10
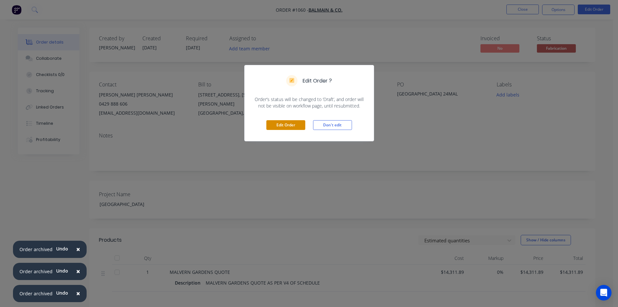
click at [283, 126] on button "Edit Order" at bounding box center [286, 125] width 39 height 10
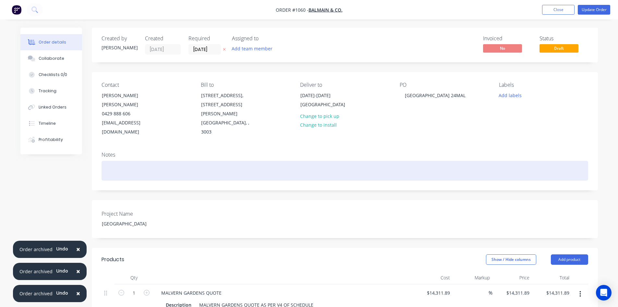
click at [130, 161] on div at bounding box center [345, 171] width 487 height 20
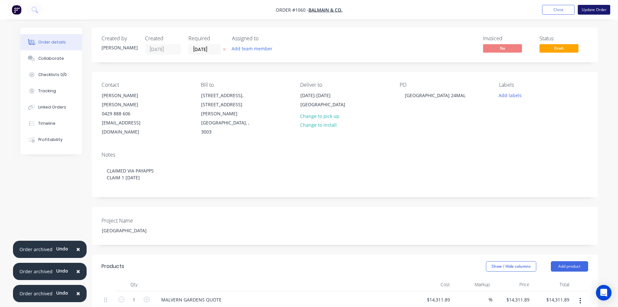
click at [594, 7] on button "Update Order" at bounding box center [594, 10] width 32 height 10
